Goal: Check status: Check status

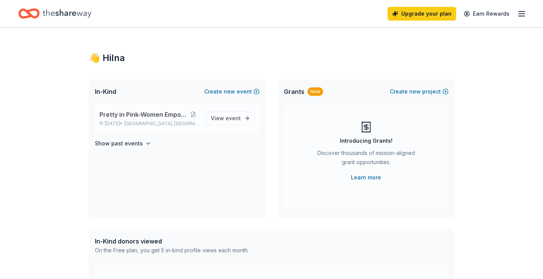
click at [153, 114] on span "Pretty in Pink-Women Empowerment" at bounding box center [144, 114] width 88 height 9
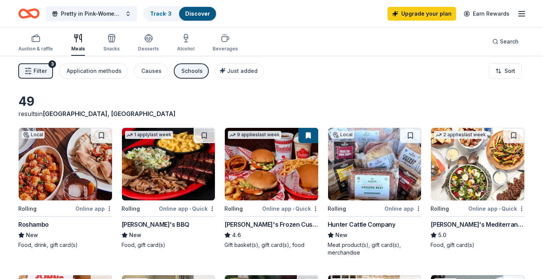
click at [523, 12] on icon "button" at bounding box center [522, 13] width 9 height 9
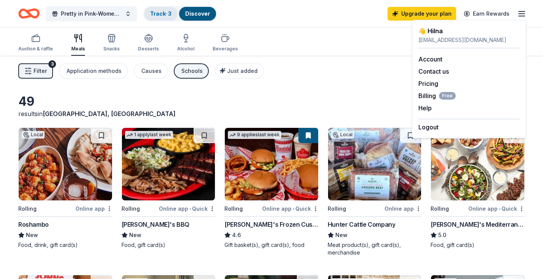
click at [159, 11] on link "Track · 3" at bounding box center [160, 13] width 21 height 6
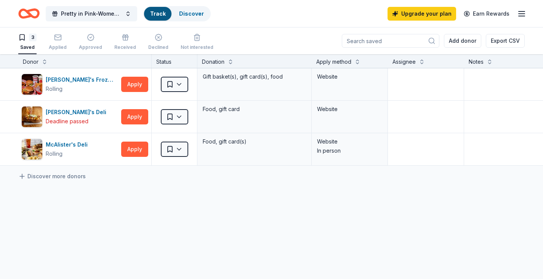
scroll to position [0, 0]
click at [126, 13] on button "Pretty in Pink-Women Empowerment" at bounding box center [92, 13] width 92 height 15
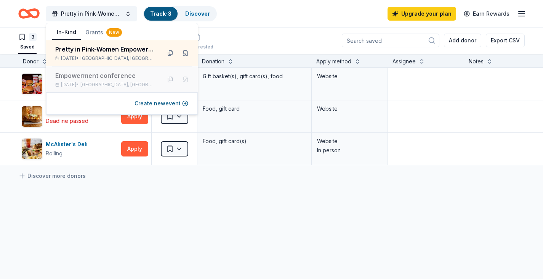
click at [122, 74] on div "Empowerment conference" at bounding box center [105, 75] width 100 height 9
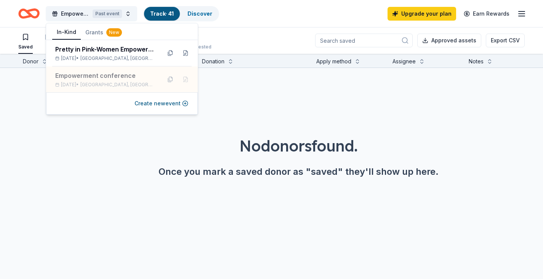
click at [167, 12] on link "Track · 41" at bounding box center [162, 13] width 24 height 6
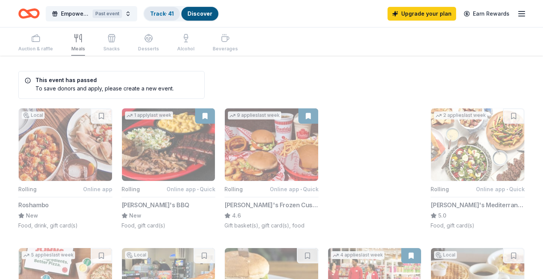
click at [169, 13] on link "Track · 41" at bounding box center [162, 13] width 24 height 6
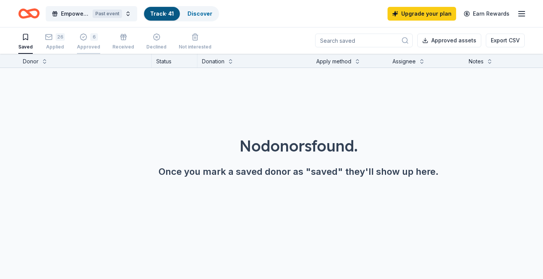
click at [85, 40] on div "6" at bounding box center [88, 37] width 23 height 8
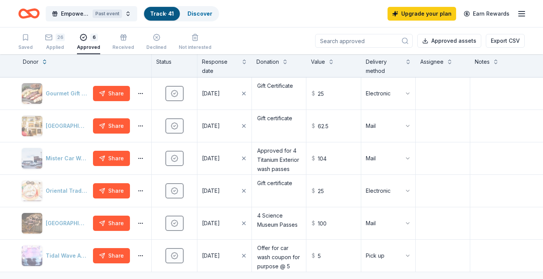
click at [525, 11] on line "button" at bounding box center [522, 11] width 6 height 0
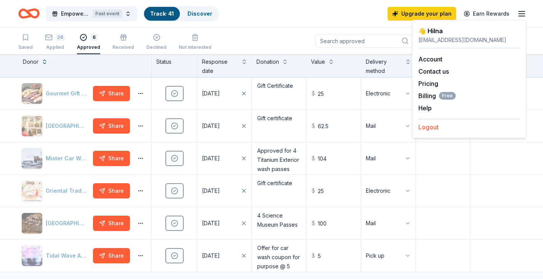
click at [431, 128] on button "Logout" at bounding box center [429, 126] width 20 height 9
